Goal: Task Accomplishment & Management: Manage account settings

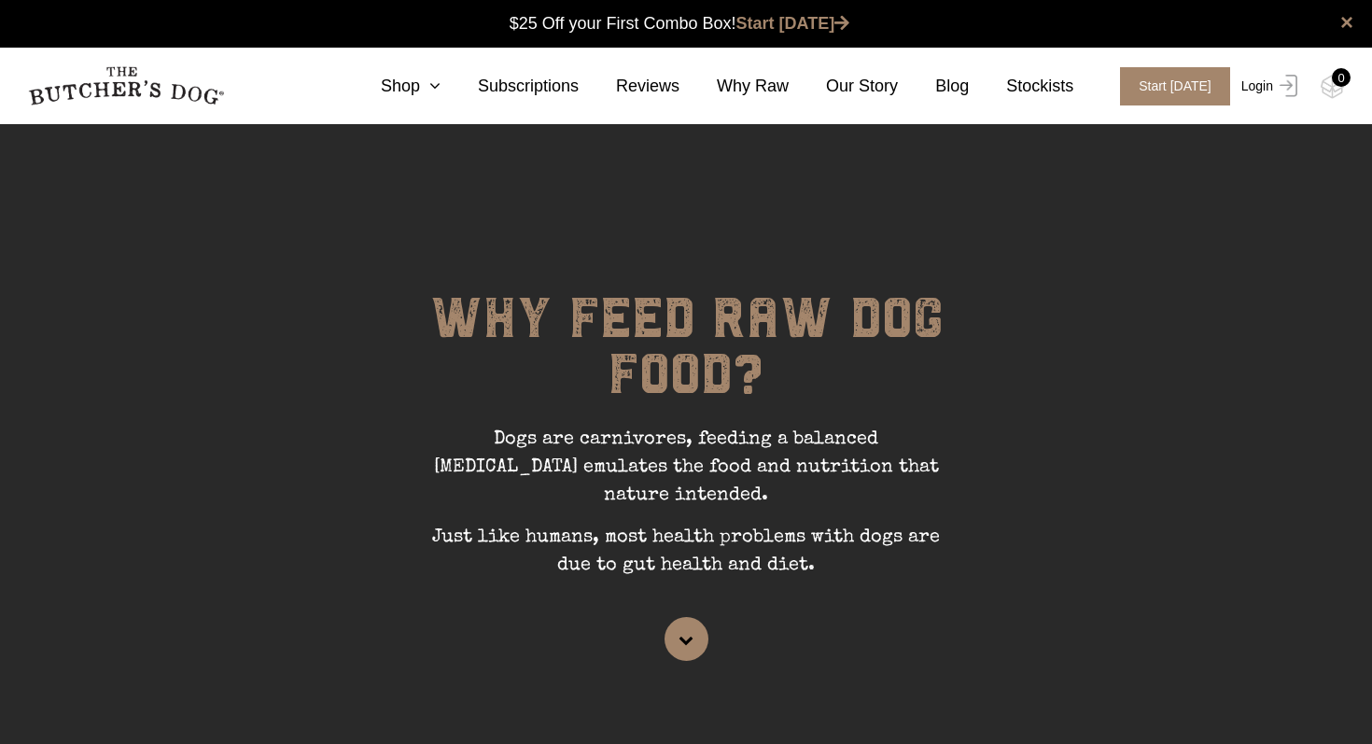
click at [1258, 86] on link "Login" at bounding box center [1266, 86] width 61 height 38
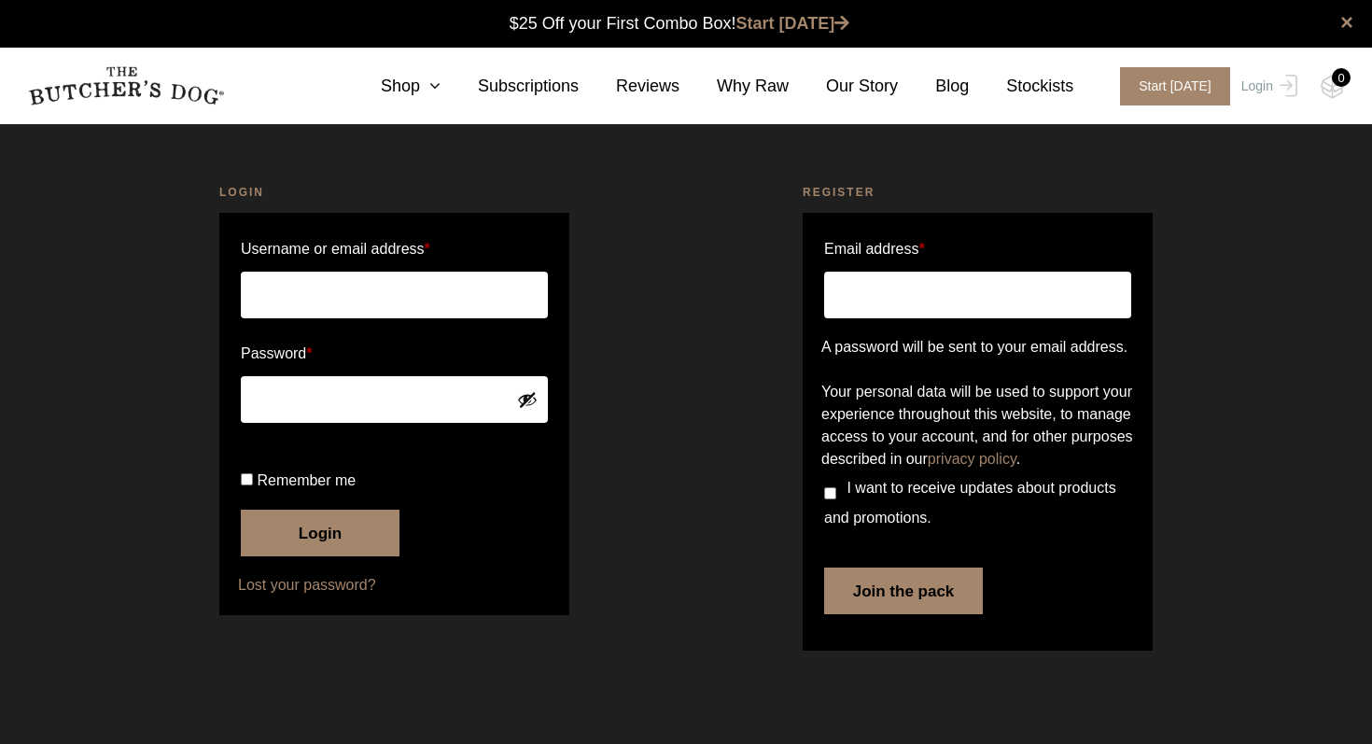
scroll to position [1, 0]
click at [367, 290] on input "Username or email address *" at bounding box center [394, 295] width 307 height 47
type input "sarahvrobinson@gmail.com"
click at [247, 485] on input "Remember me" at bounding box center [247, 479] width 12 height 12
checkbox input "true"
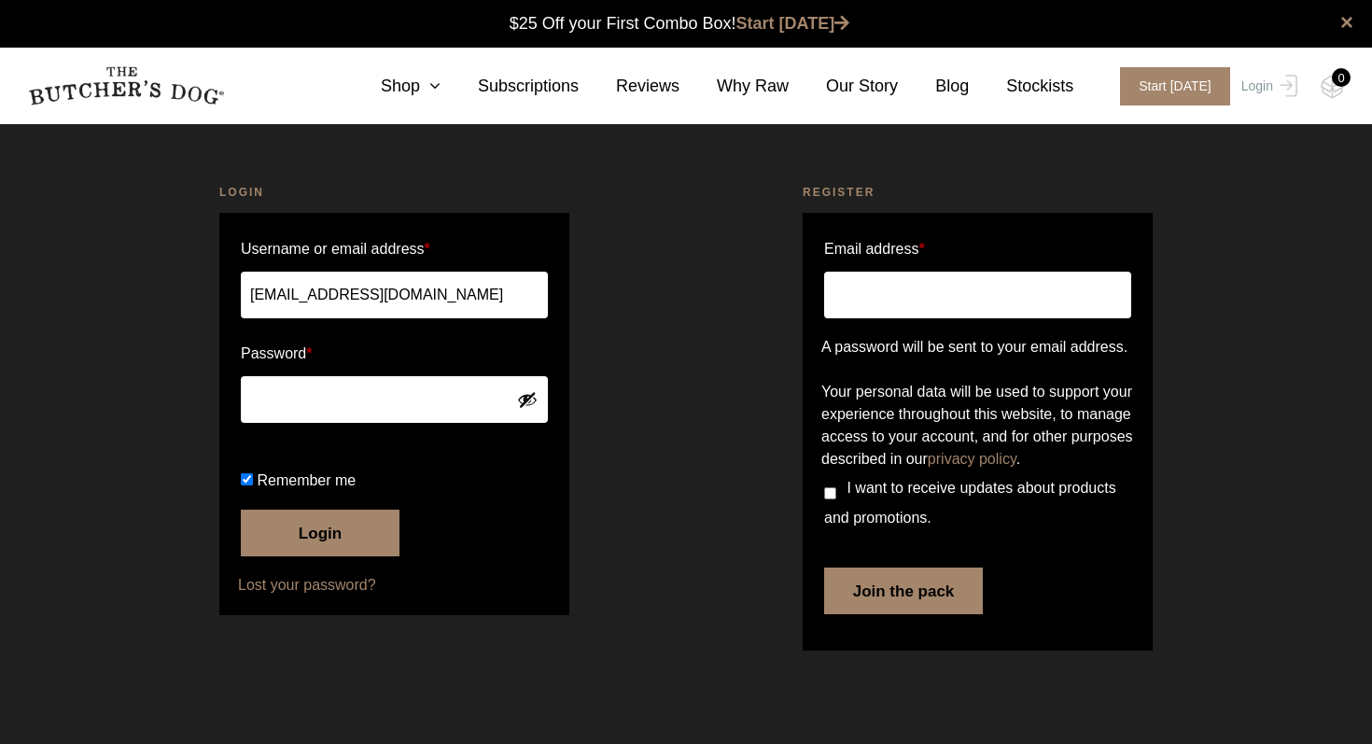
click at [313, 556] on button "Login" at bounding box center [320, 532] width 159 height 47
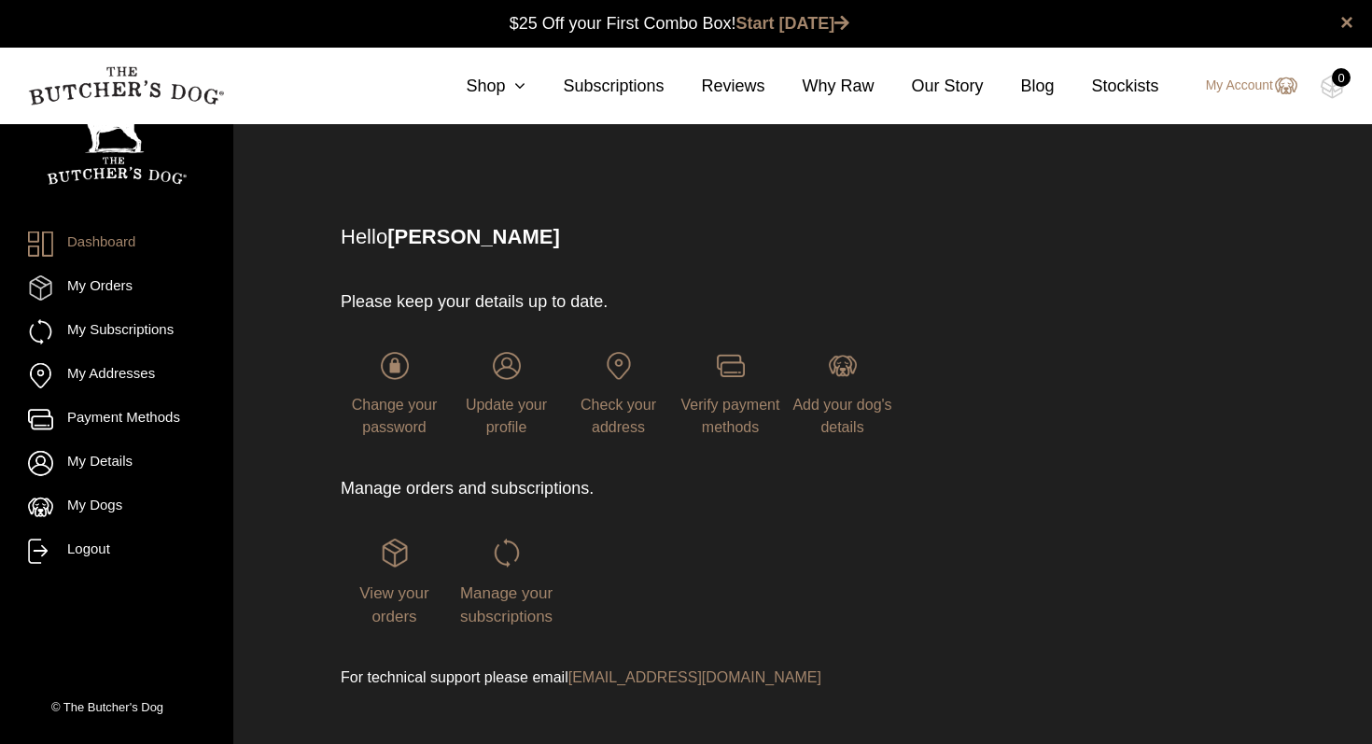
scroll to position [1, 0]
click at [440, 491] on p "Manage orders and subscriptions." at bounding box center [625, 487] width 568 height 25
click at [510, 574] on div "Manage your subscriptions" at bounding box center [506, 582] width 107 height 90
click at [498, 600] on span "Manage your subscriptions" at bounding box center [506, 604] width 92 height 42
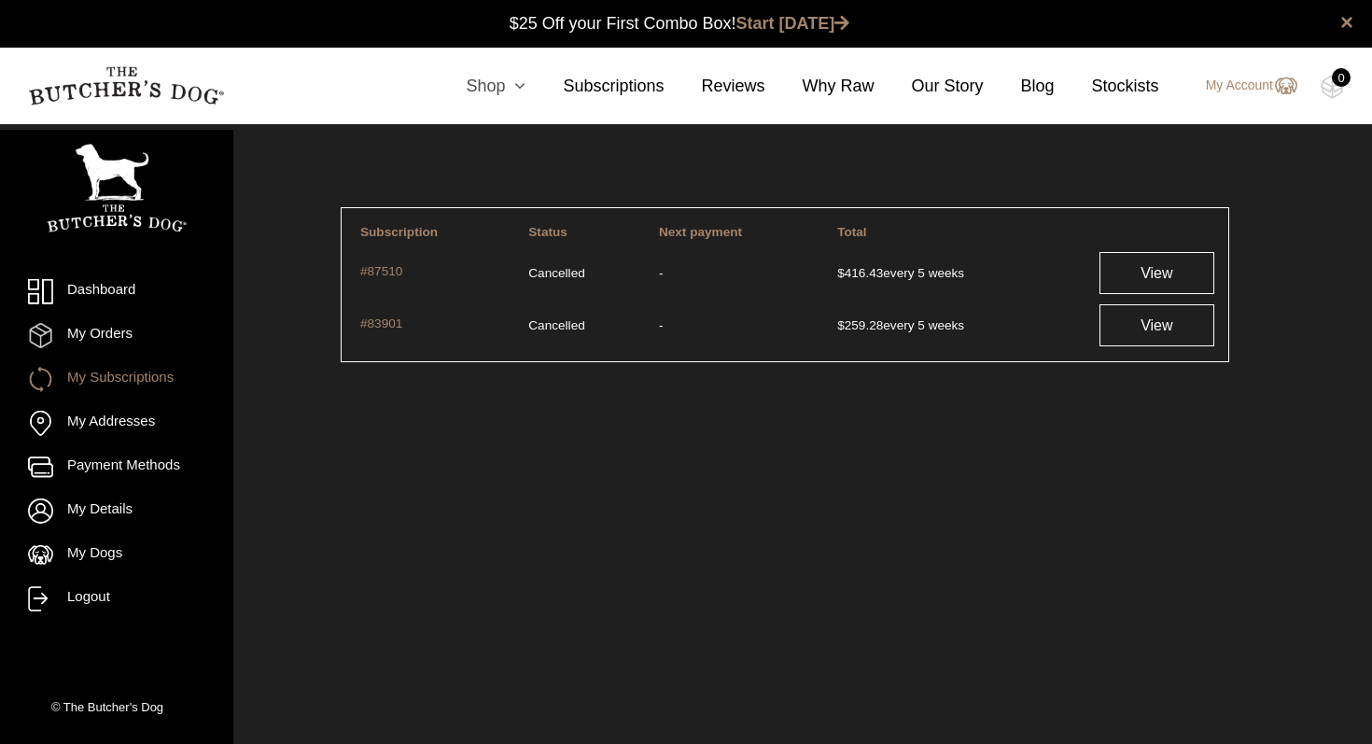
click at [482, 94] on link "Shop" at bounding box center [476, 86] width 97 height 25
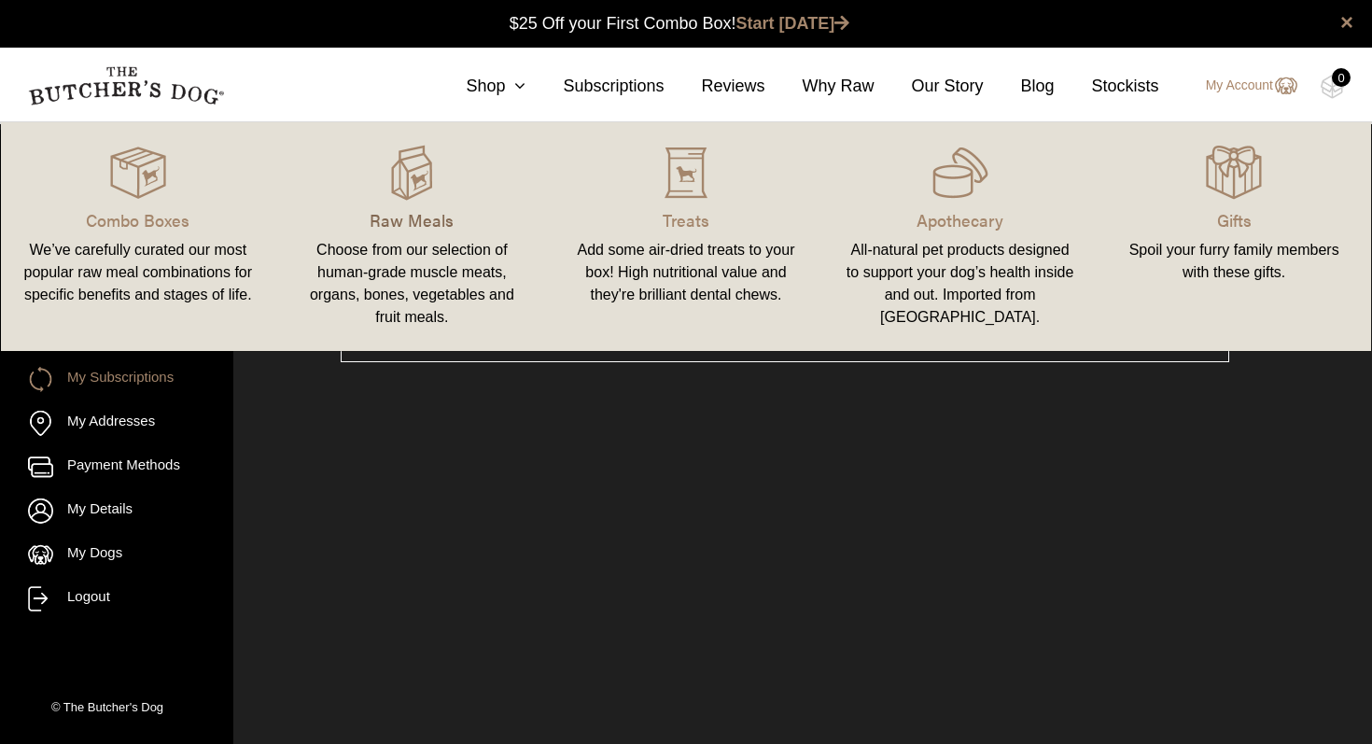
click at [423, 213] on p "Raw Meals" at bounding box center [413, 219] width 230 height 25
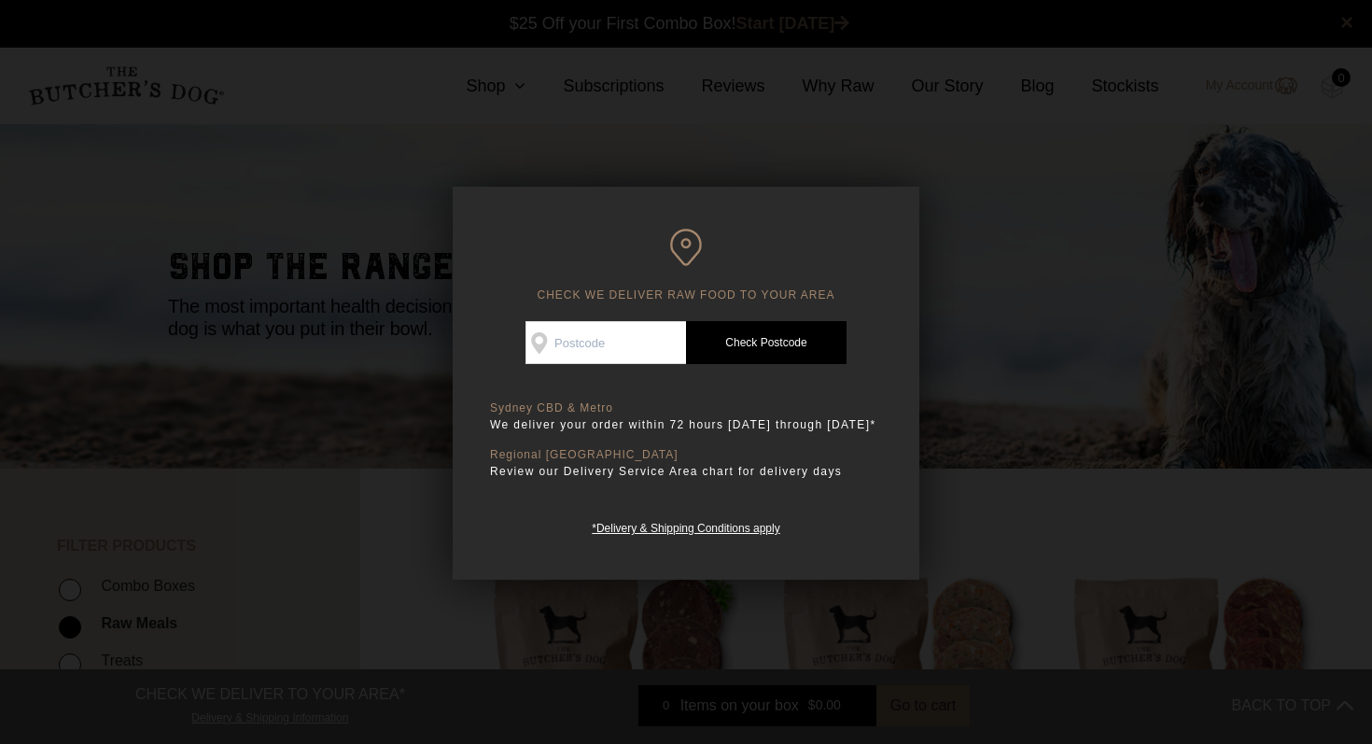
scroll to position [1, 0]
click at [579, 354] on input "Check Availability At" at bounding box center [605, 342] width 160 height 43
type input "2039"
click at [749, 353] on link "Check Postcode" at bounding box center [766, 342] width 160 height 43
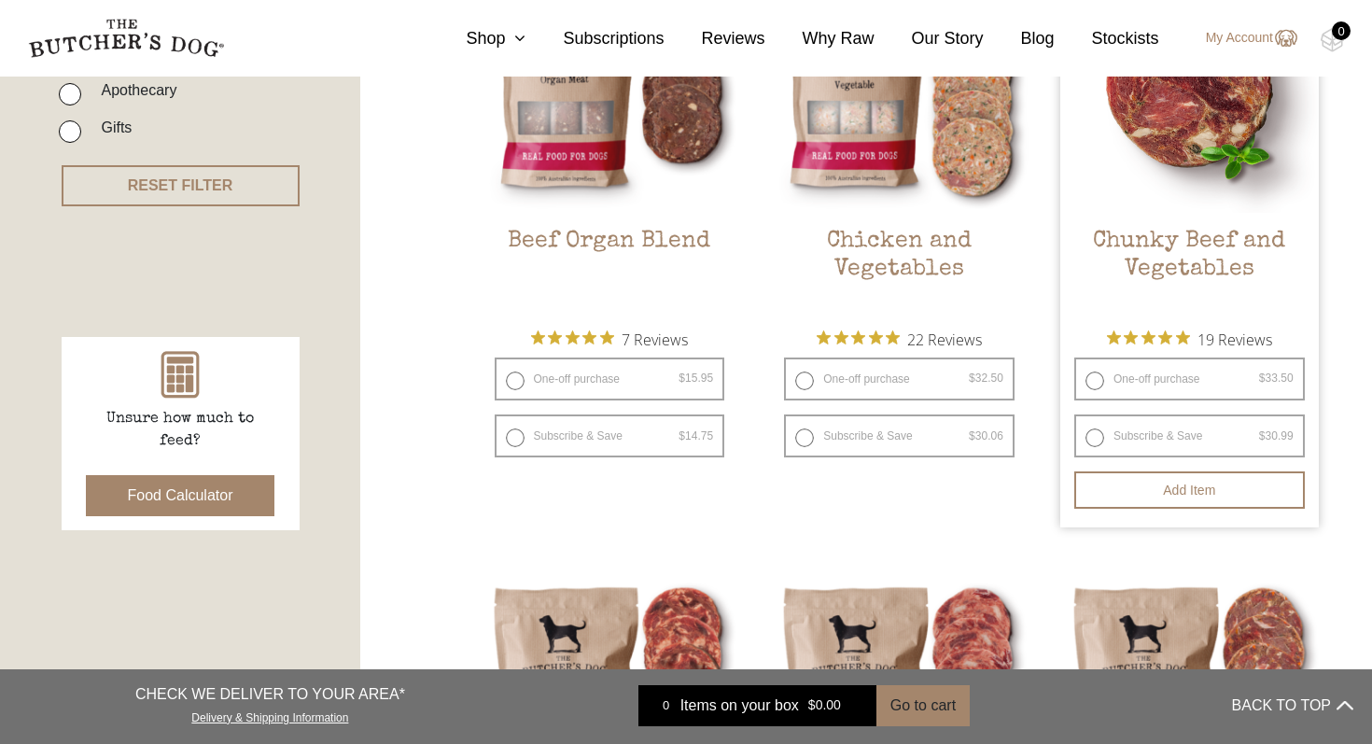
scroll to position [601, 0]
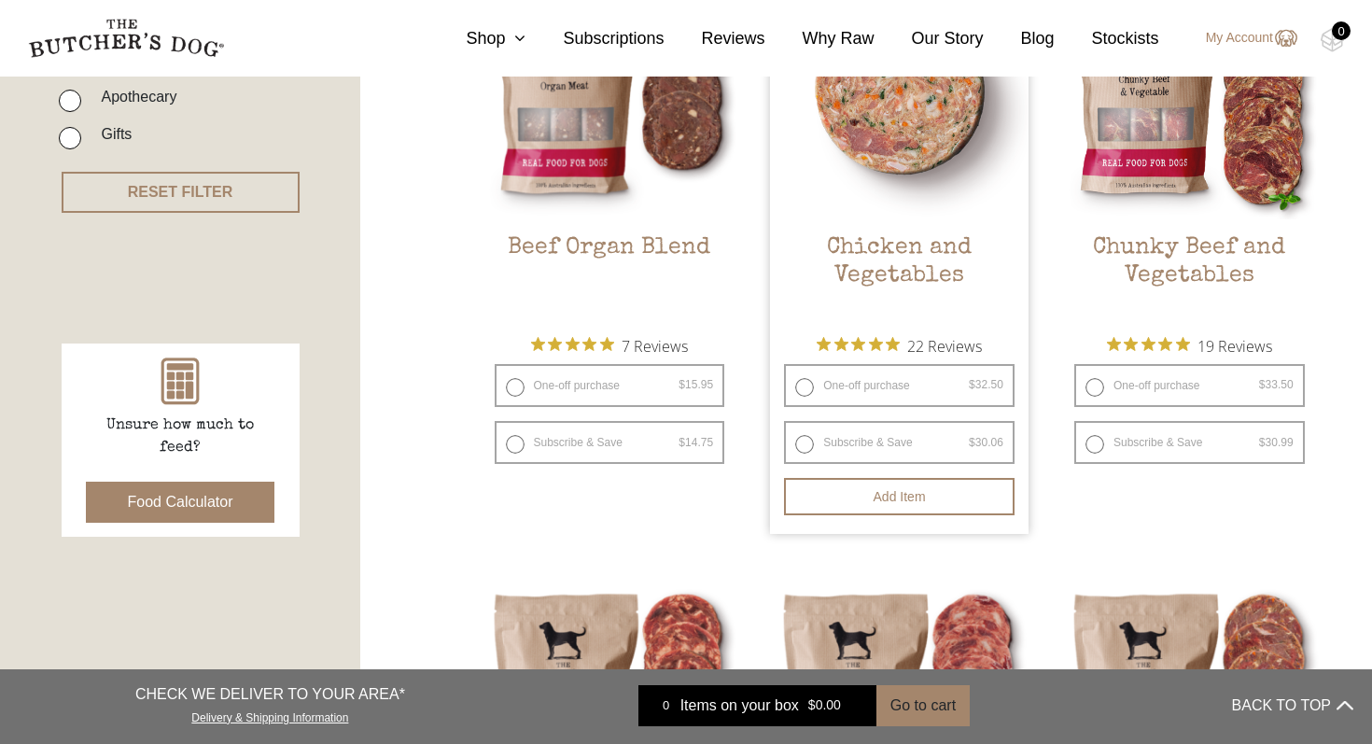
click at [807, 447] on label "Subscribe & Save $ 32.50 Original price was: $32.50. $ 30.06 Current price is: …" at bounding box center [899, 442] width 230 height 43
radio input "true"
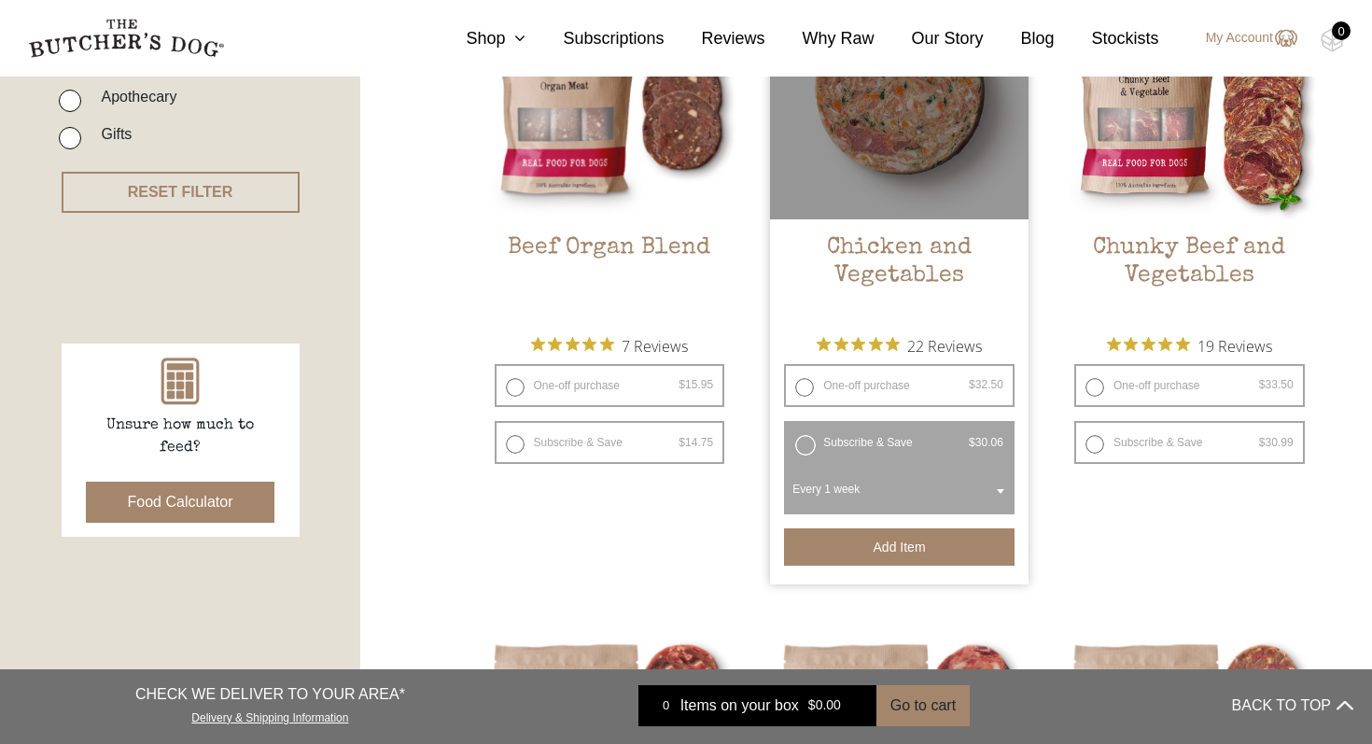
click at [893, 548] on button "Add item" at bounding box center [899, 546] width 230 height 37
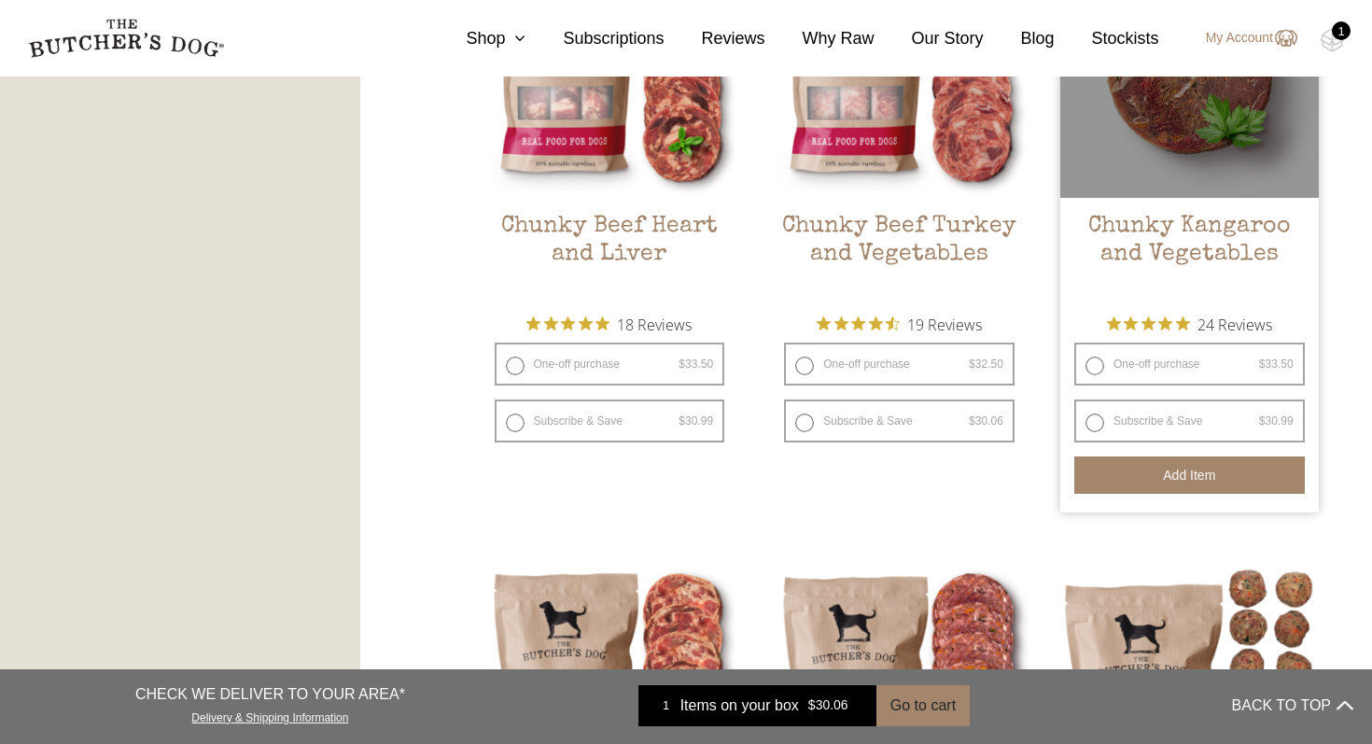
scroll to position [1291, 0]
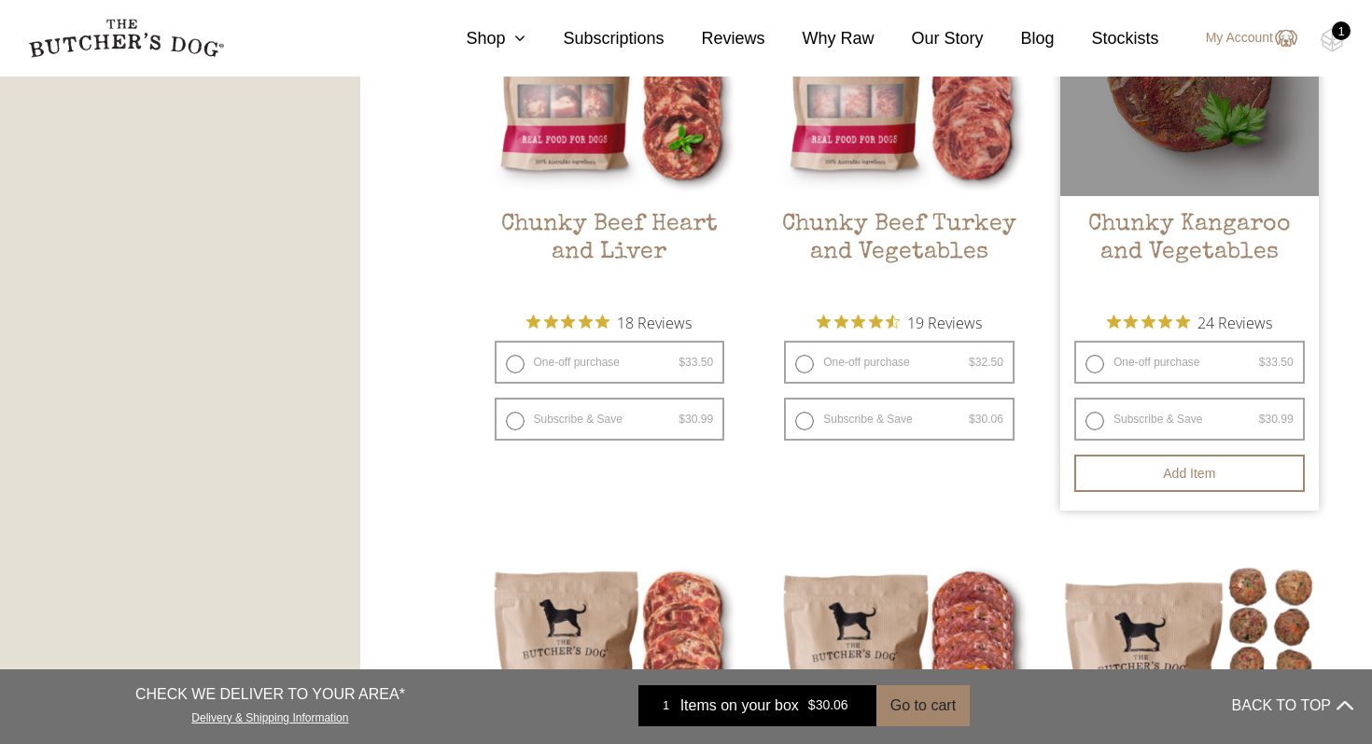
click at [1090, 420] on label "Subscribe & Save $ 33.50 Original price was: $33.50. $ 30.99 Current price is: …" at bounding box center [1189, 419] width 230 height 43
radio input "true"
radio input "false"
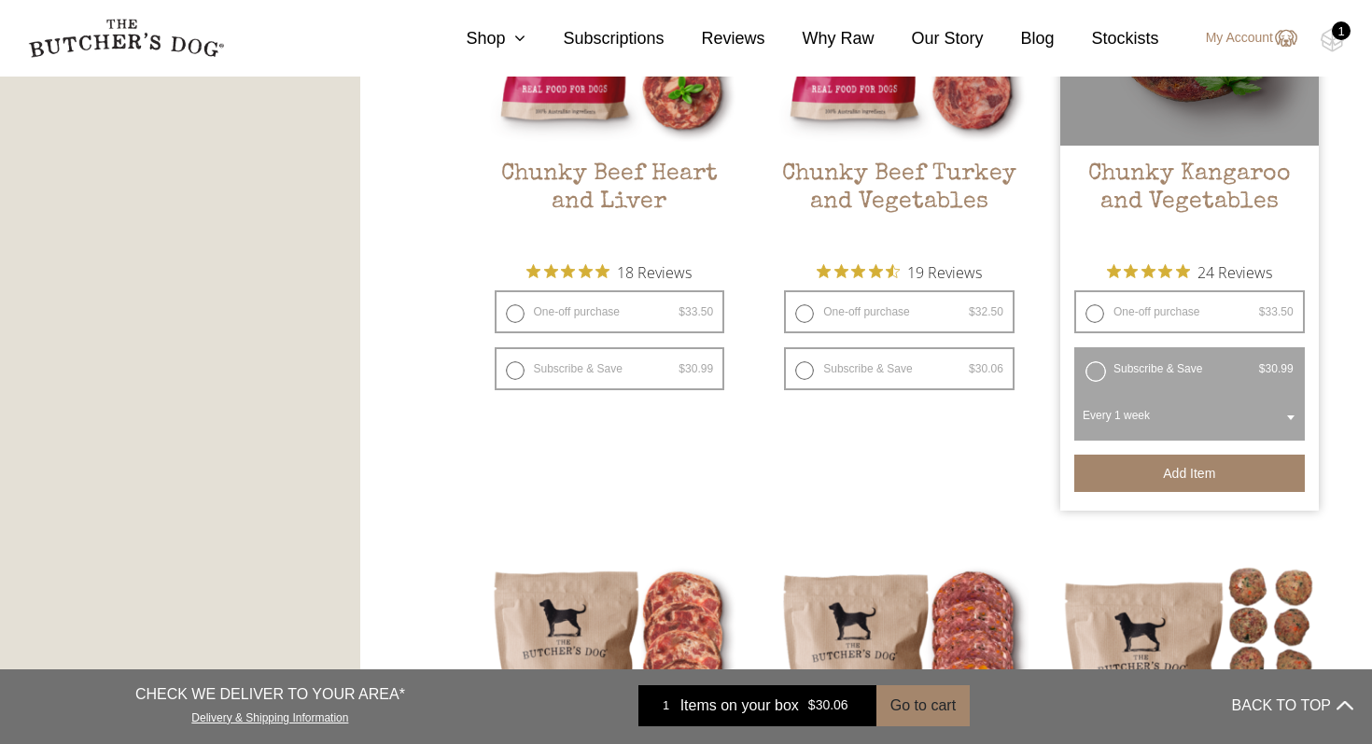
click at [1163, 474] on button "Add item" at bounding box center [1189, 472] width 230 height 37
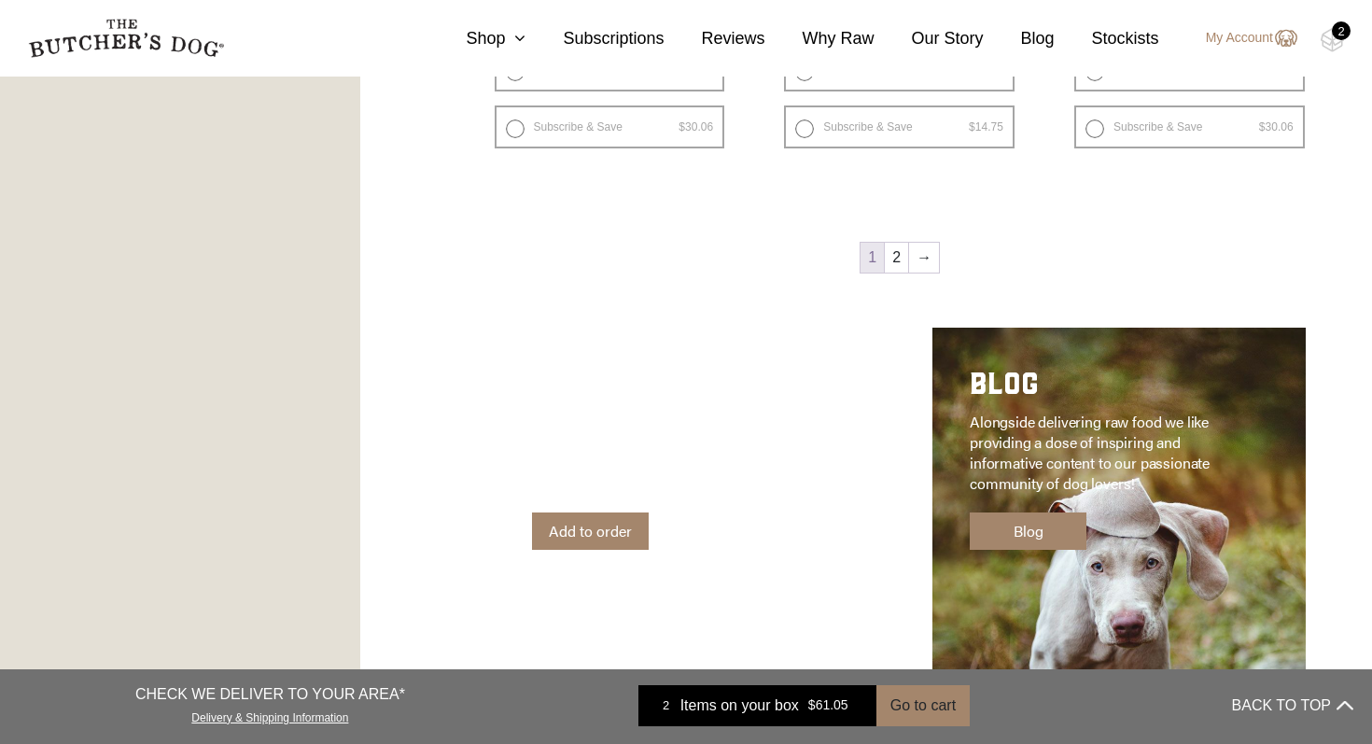
scroll to position [2867, 0]
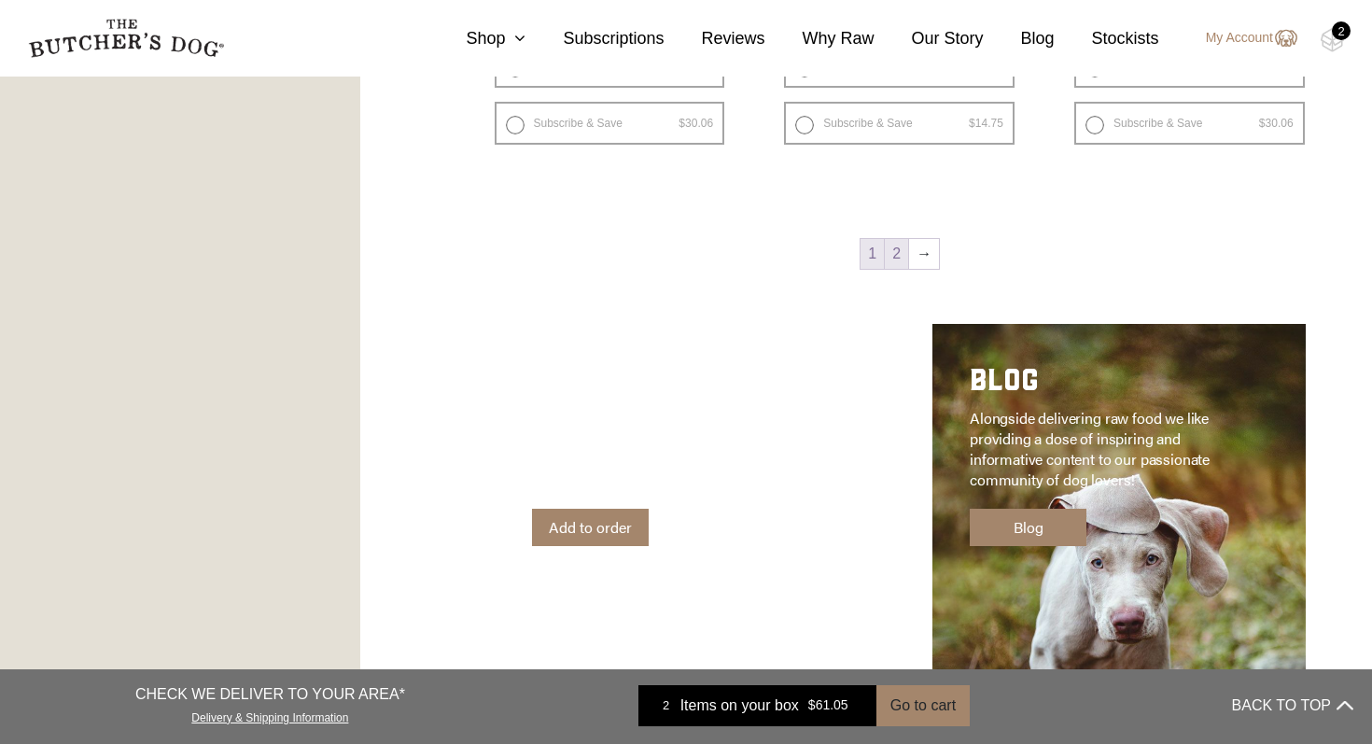
click at [900, 263] on link "2" at bounding box center [896, 254] width 23 height 30
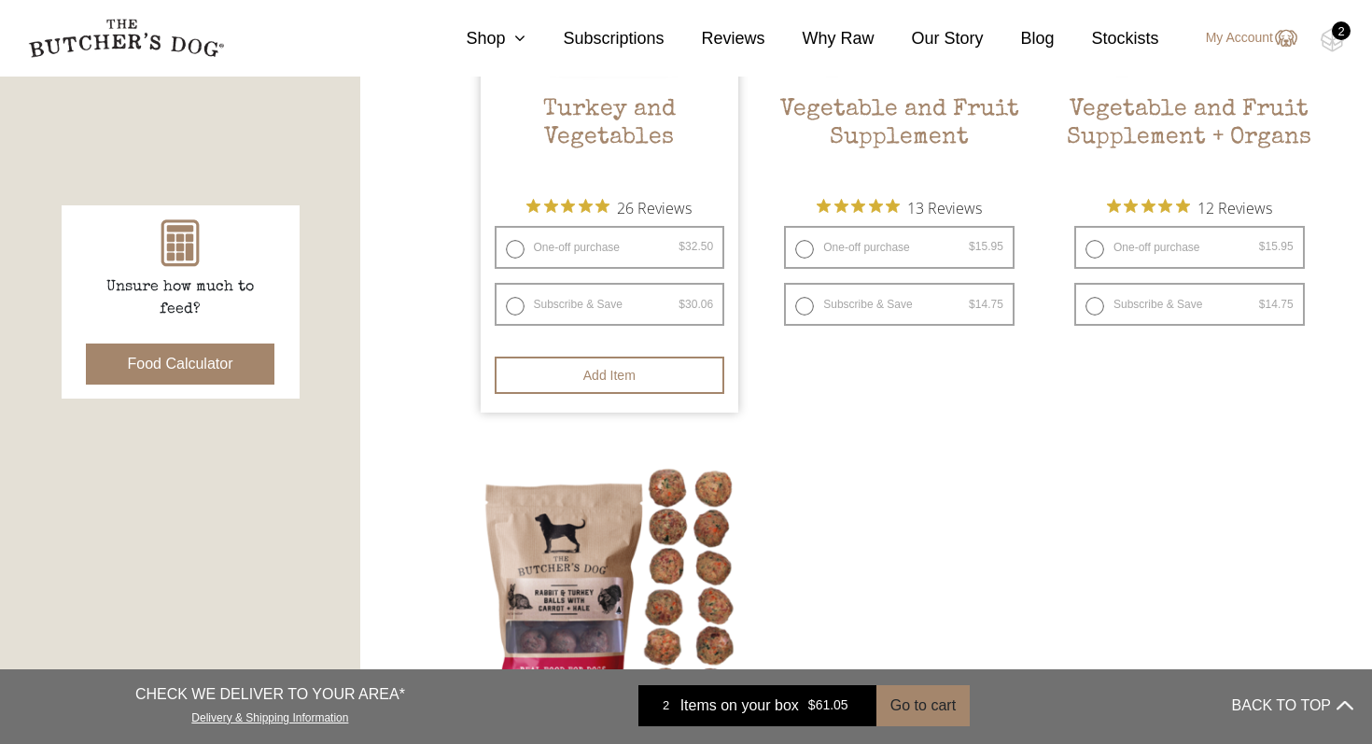
scroll to position [768, 0]
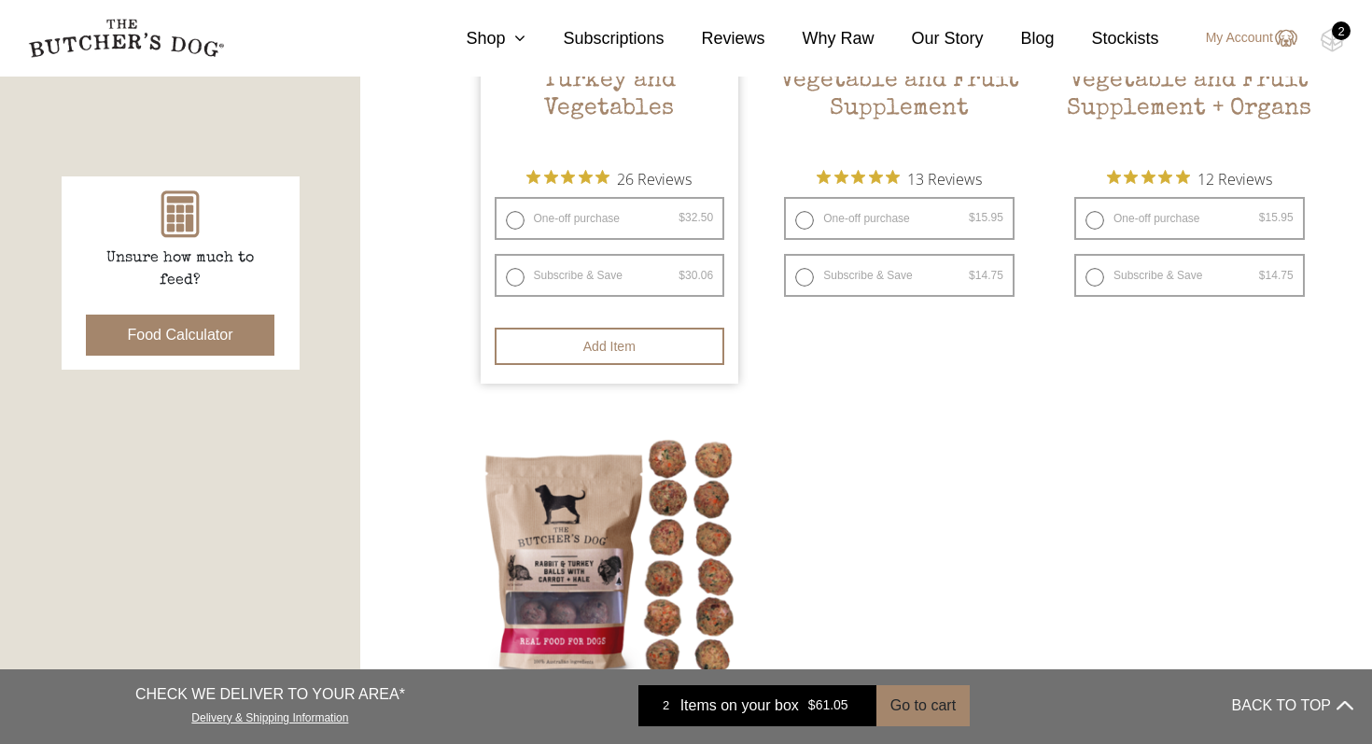
click at [512, 281] on label "Subscribe & Save $ 32.50 Original price was: $32.50. $ 30.06 Current price is: …" at bounding box center [610, 275] width 230 height 43
radio input "true"
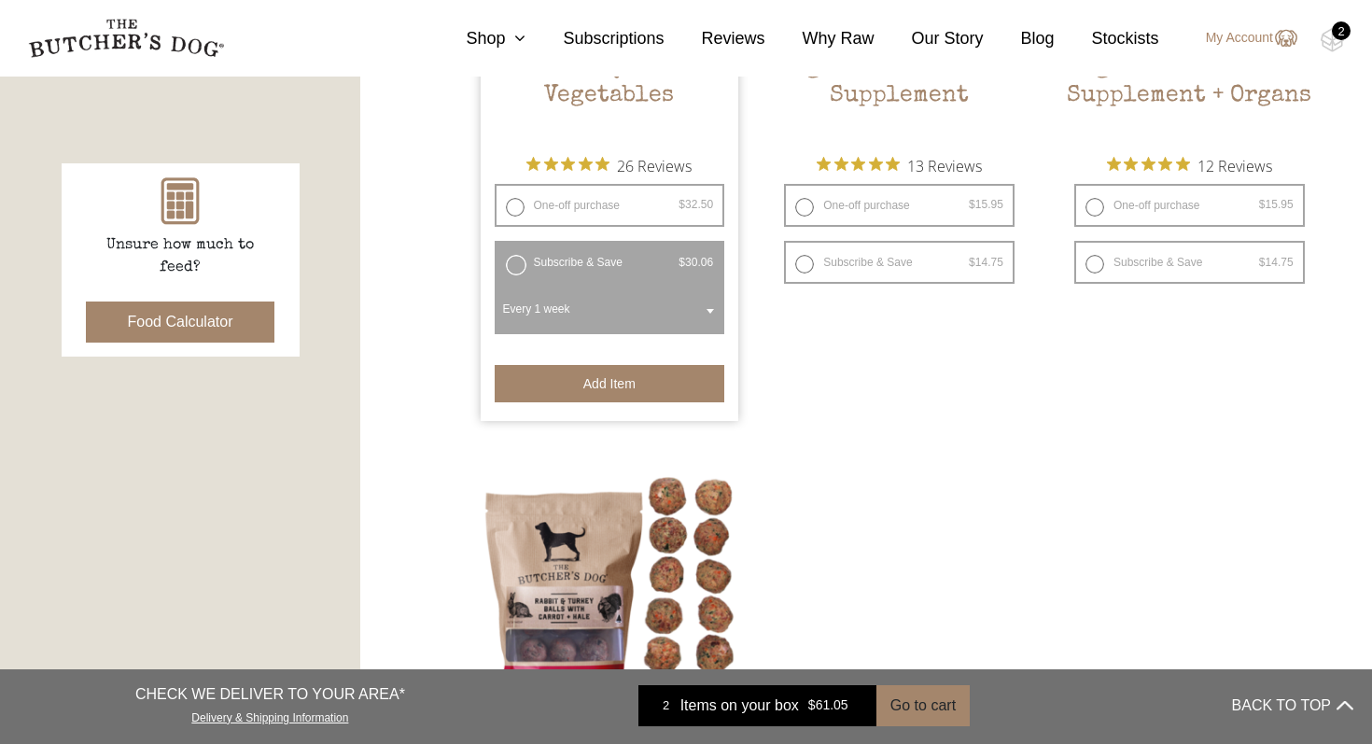
click at [602, 395] on button "Add item" at bounding box center [610, 383] width 230 height 37
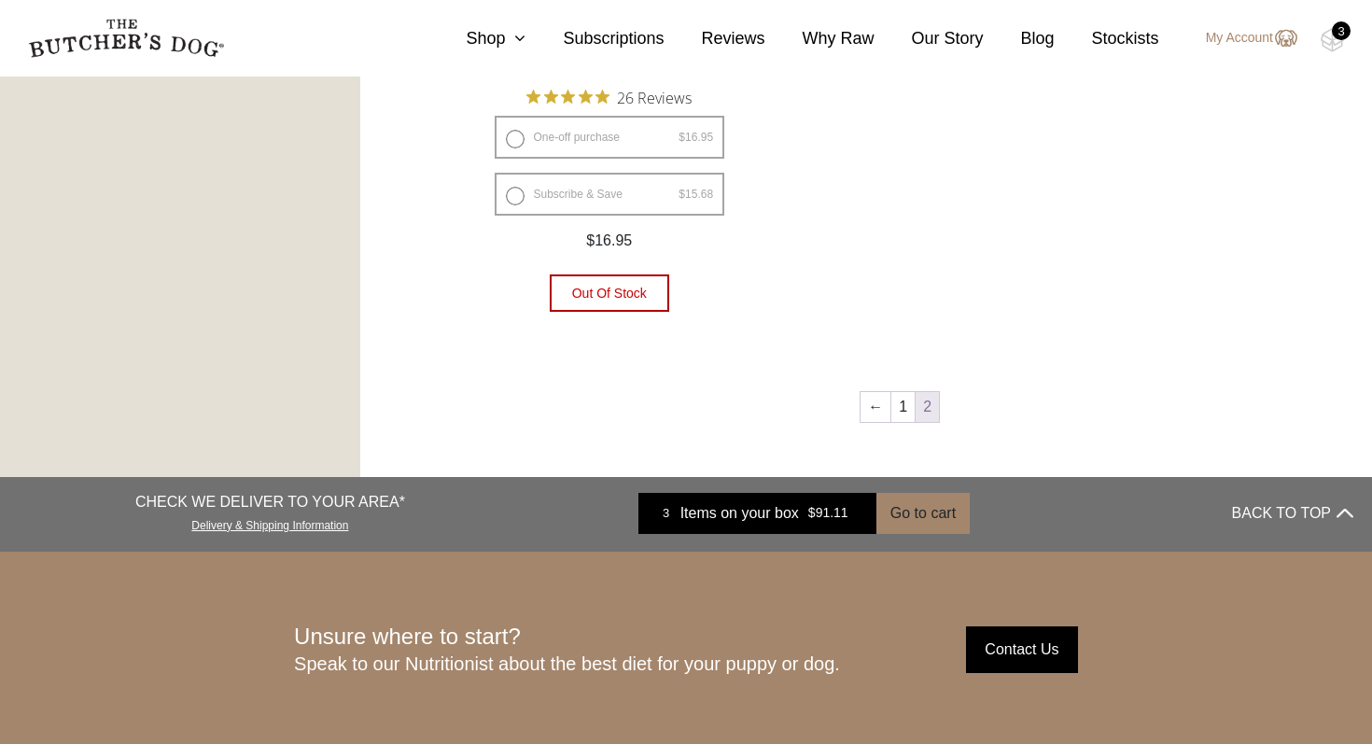
scroll to position [1501, 0]
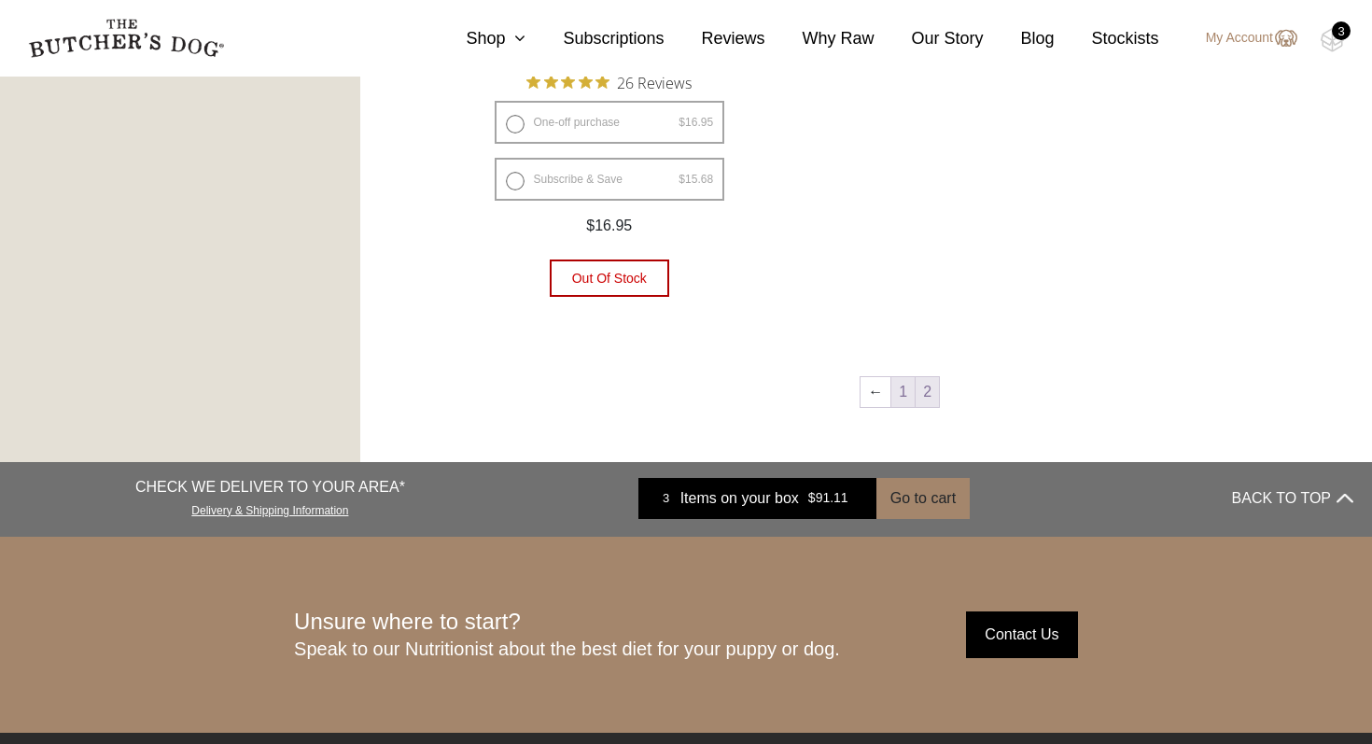
click at [895, 391] on link "1" at bounding box center [902, 392] width 23 height 30
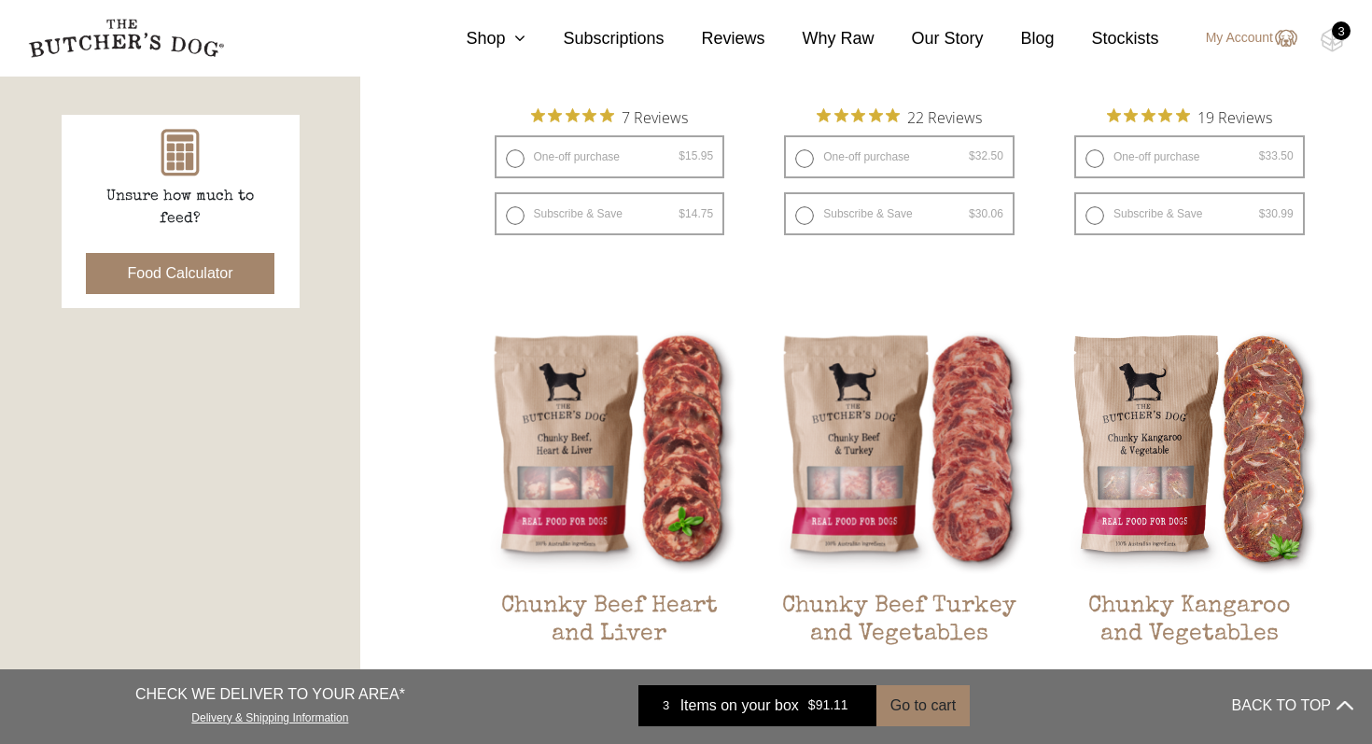
scroll to position [830, 0]
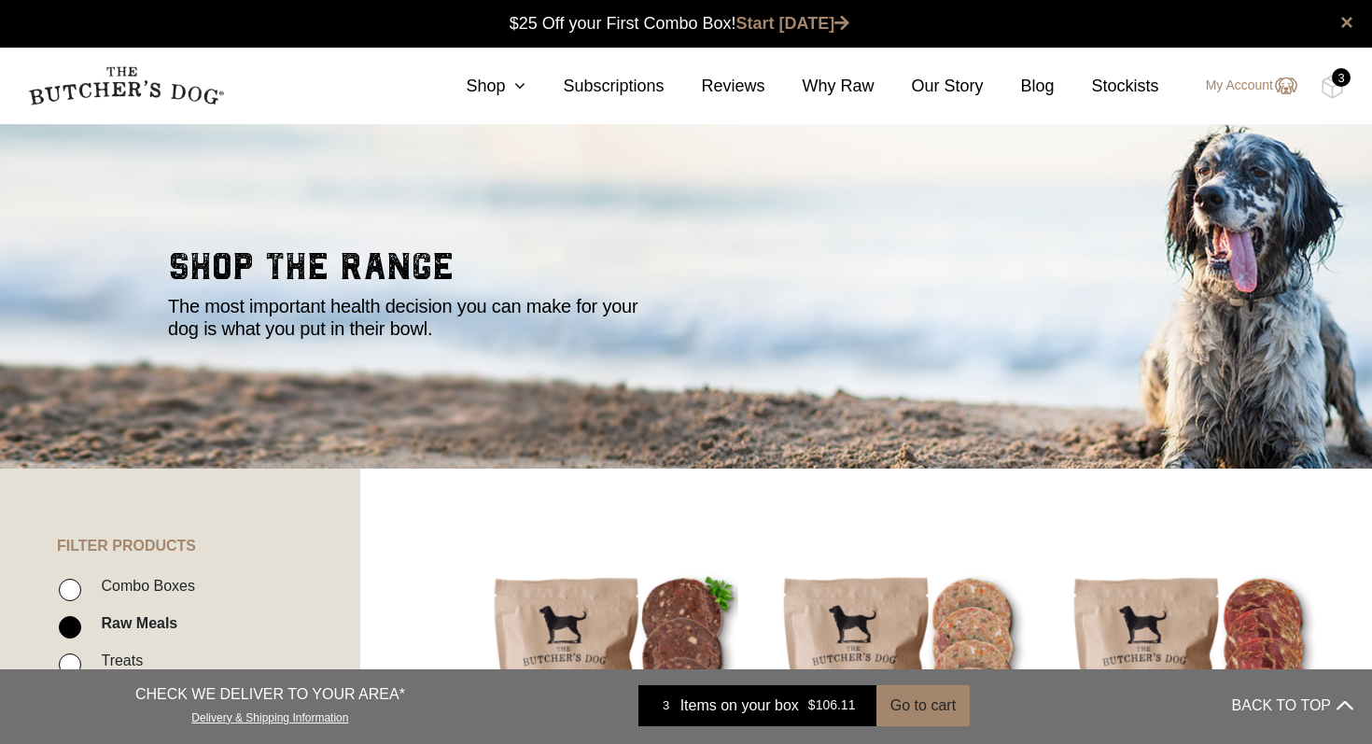
scroll to position [1, 0]
click at [1335, 79] on div "3" at bounding box center [1341, 77] width 19 height 19
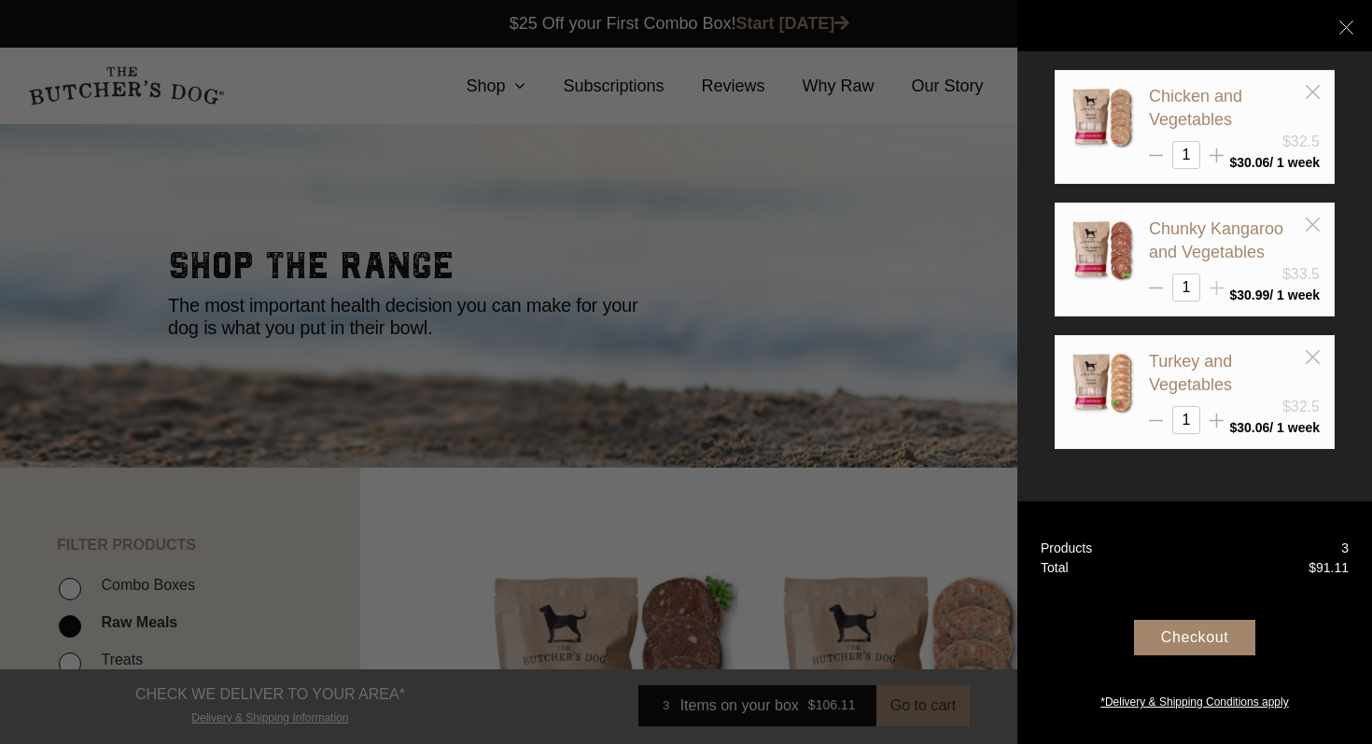
click at [1218, 281] on icon at bounding box center [1216, 288] width 14 height 14
type input "2"
click at [1218, 155] on icon at bounding box center [1216, 155] width 14 height 14
type input "2"
click at [1218, 414] on icon at bounding box center [1216, 420] width 14 height 14
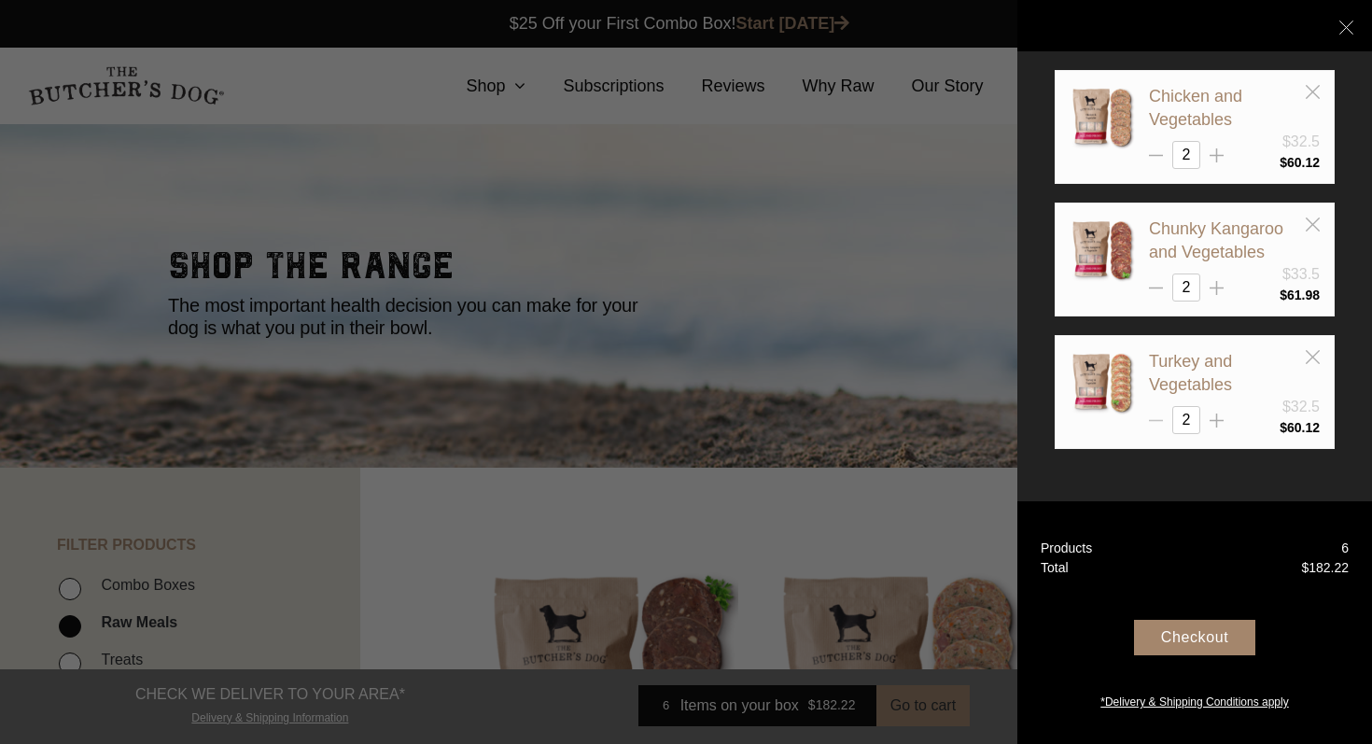
click at [1153, 416] on icon at bounding box center [1156, 420] width 14 height 14
type input "1"
click at [1179, 635] on div "Checkout" at bounding box center [1194, 637] width 121 height 35
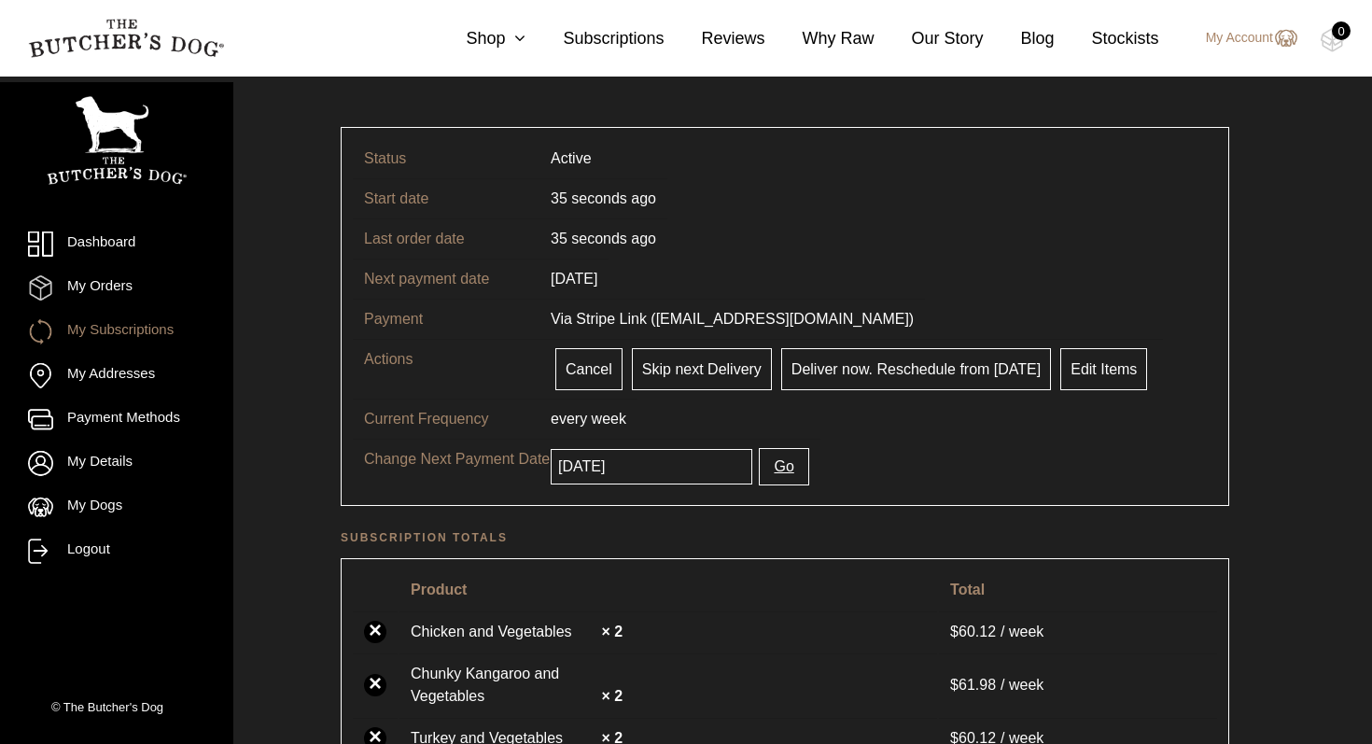
scroll to position [81, 0]
click at [709, 376] on link "Skip next Delivery" at bounding box center [702, 368] width 140 height 42
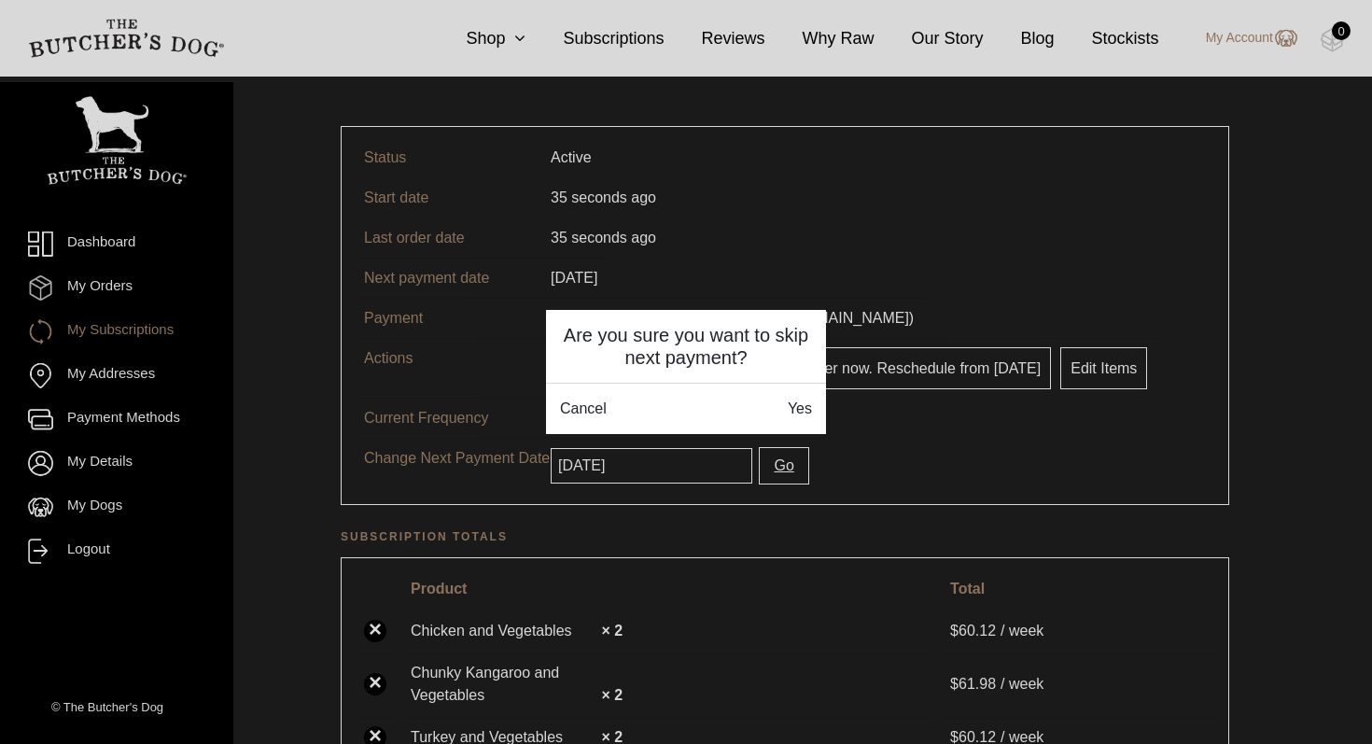
drag, startPoint x: 801, startPoint y: 411, endPoint x: 808, endPoint y: 404, distance: 10.6
click at [801, 411] on link "Yes" at bounding box center [800, 409] width 24 height 22
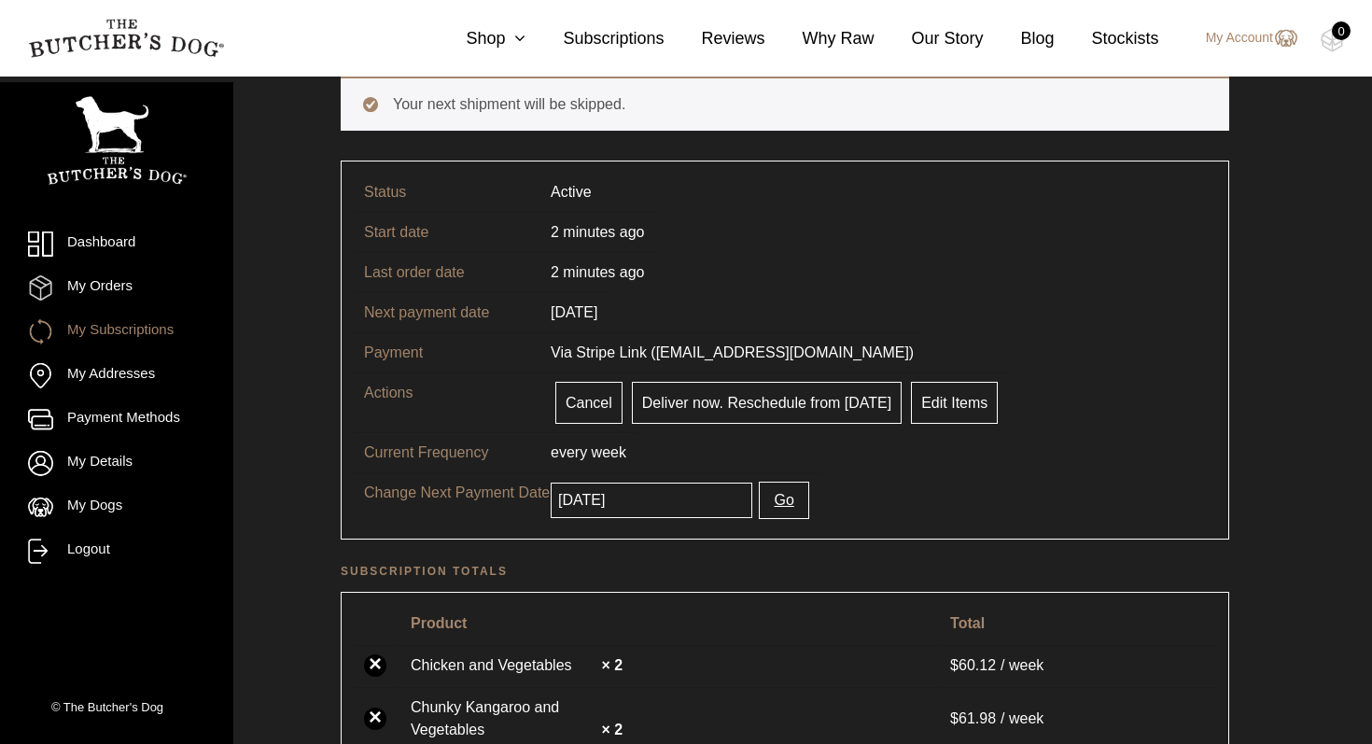
scroll to position [134, 0]
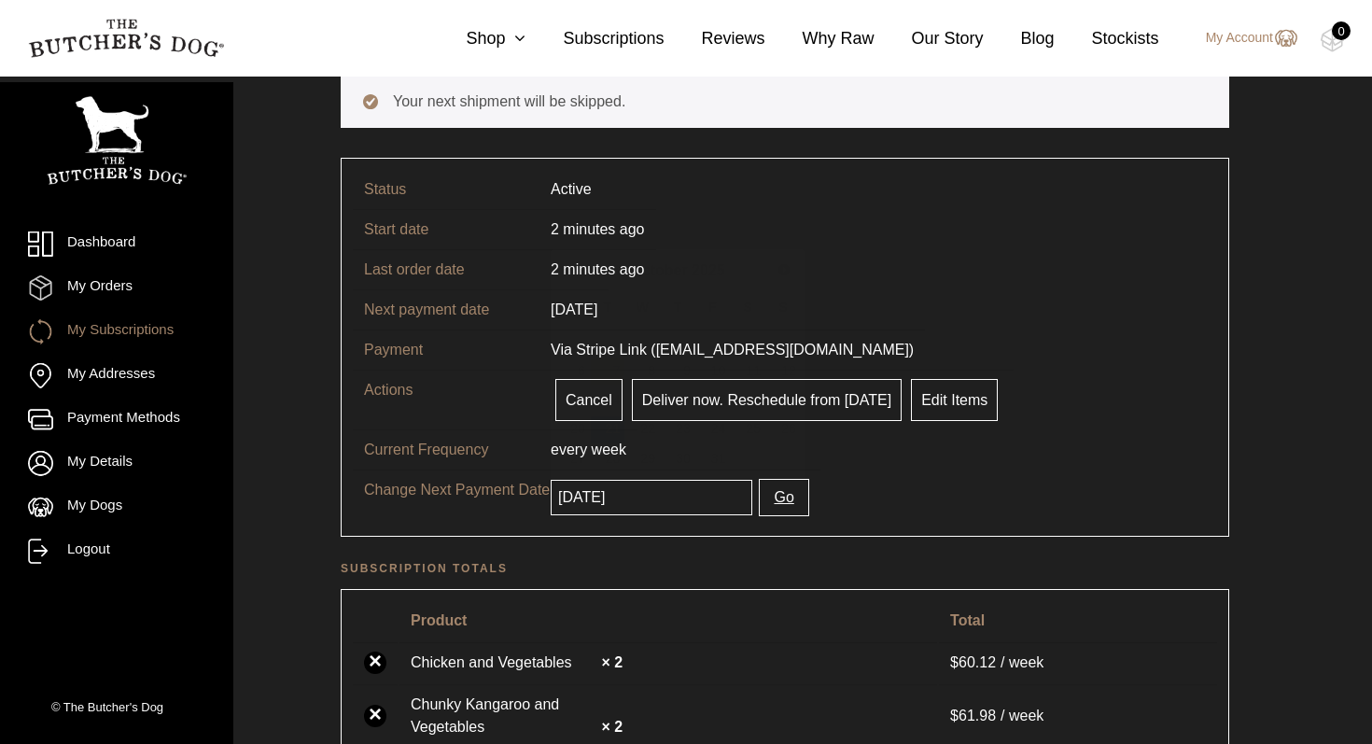
click at [639, 498] on input "2025-10-21" at bounding box center [652, 497] width 202 height 35
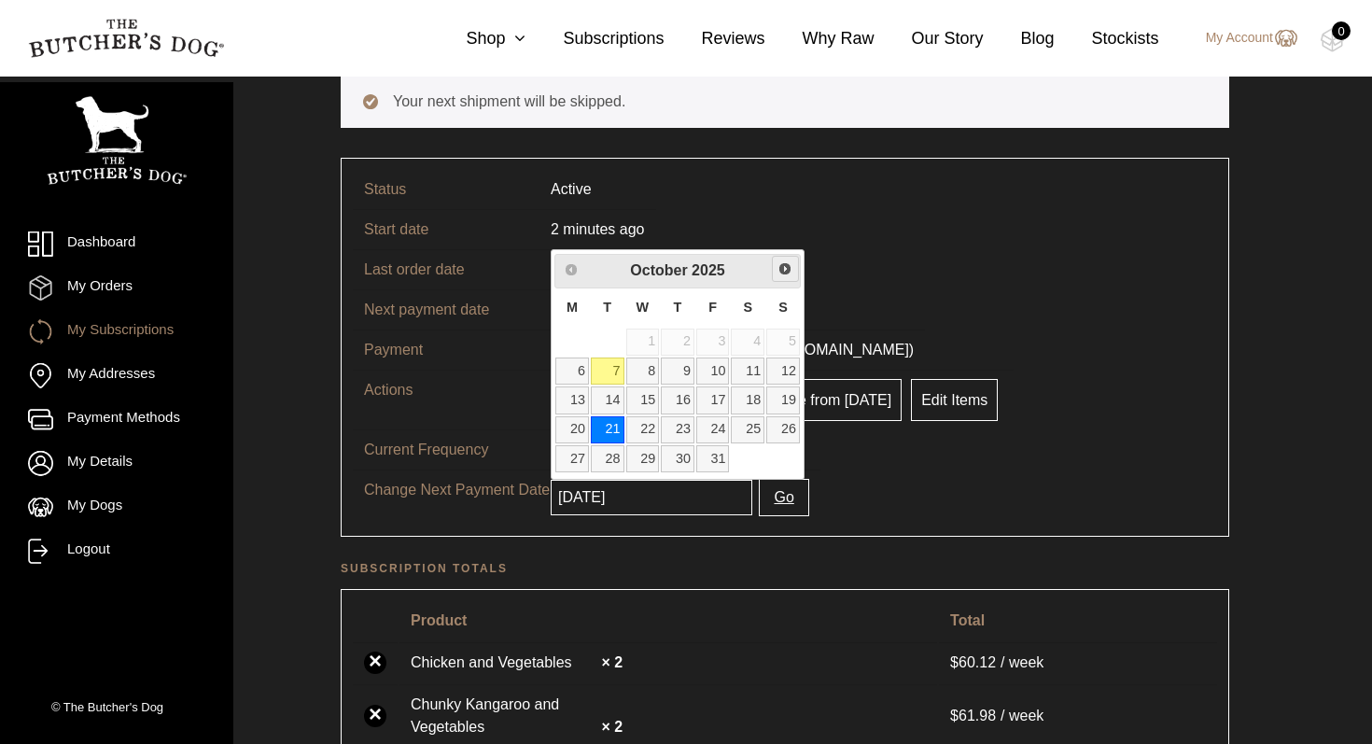
click at [786, 272] on span "Next" at bounding box center [784, 268] width 15 height 15
click at [603, 399] on link "11" at bounding box center [608, 399] width 34 height 27
type input "2025-11-11"
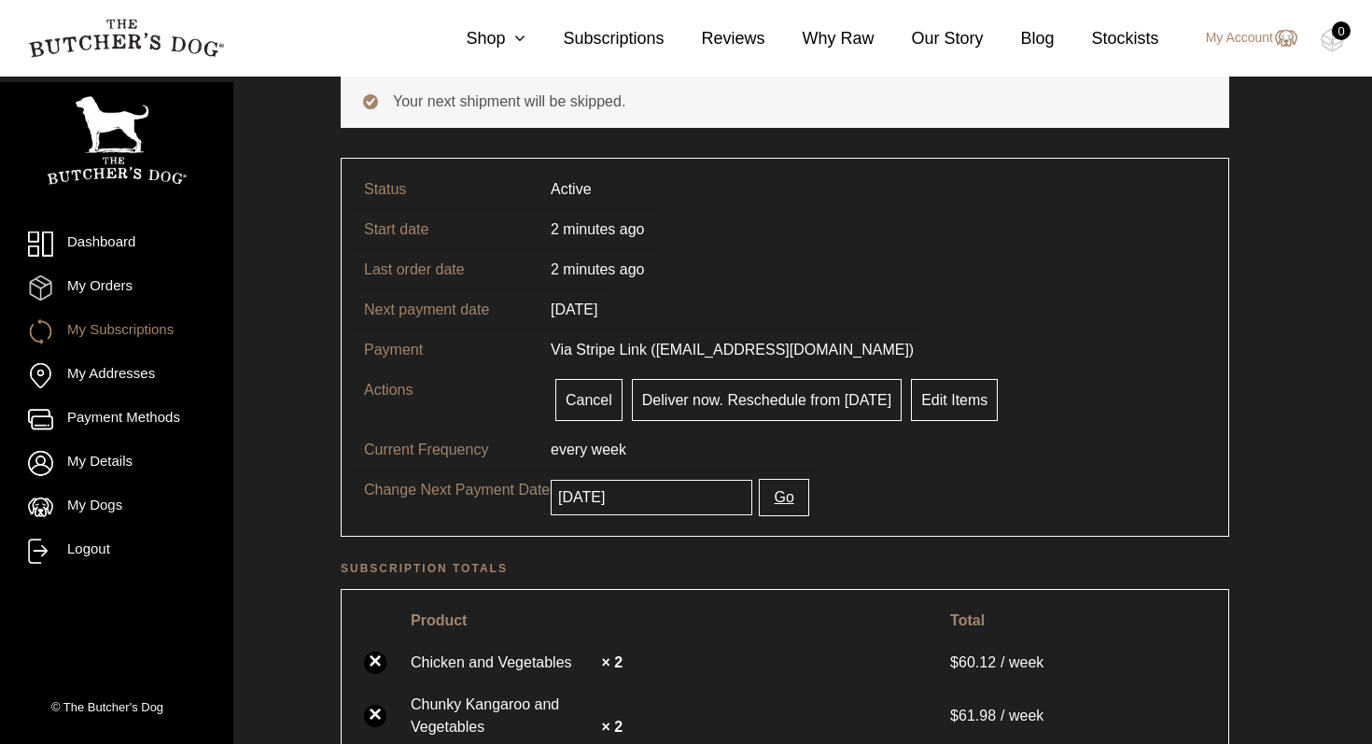
click at [963, 492] on tr "Change Next Payment Date 2025-11-11 Go" at bounding box center [785, 496] width 864 height 55
click at [952, 488] on tr "Change Next Payment Date 2025-11-11 Go" at bounding box center [785, 496] width 864 height 55
click at [764, 502] on button "Go" at bounding box center [783, 497] width 49 height 37
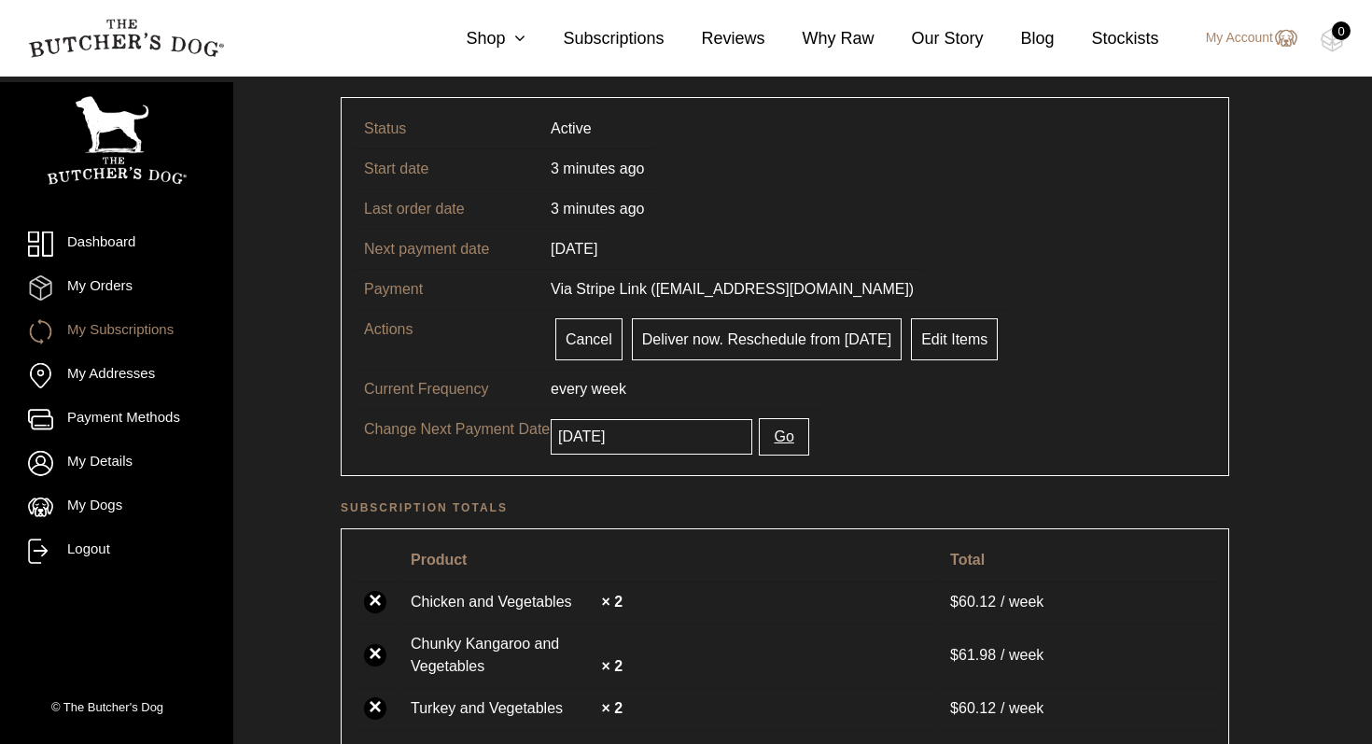
scroll to position [201, 0]
